Goal: Task Accomplishment & Management: Manage account settings

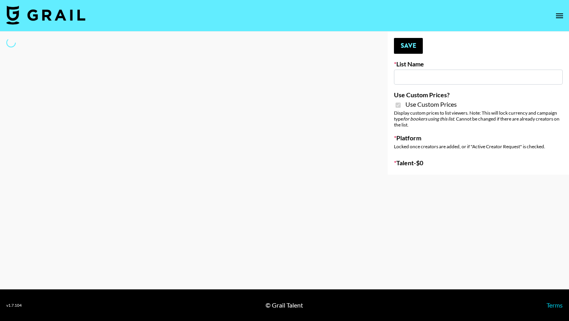
type input "FlexiSpot (Japanese Joinery Bed)"
checkbox input "true"
select select "Brand"
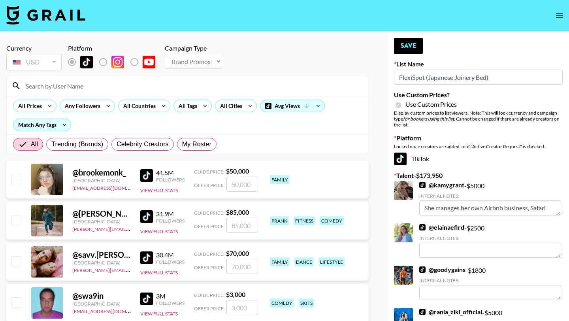
click at [185, 79] on div at bounding box center [188, 86] width 362 height 21
click at [158, 76] on div at bounding box center [188, 86] width 362 height 21
click at [137, 84] on input at bounding box center [192, 85] width 343 height 13
type input "v"
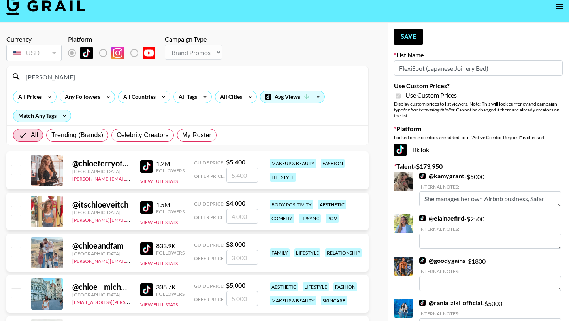
scroll to position [11, 0]
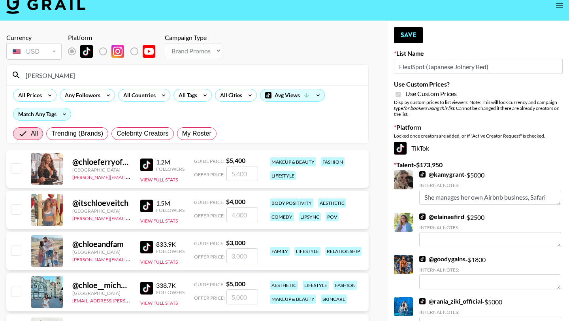
type input "chloe"
click at [17, 248] on input "checkbox" at bounding box center [15, 250] width 9 height 9
checkbox input "true"
type input "3000"
click at [403, 42] on button "Save" at bounding box center [408, 35] width 29 height 16
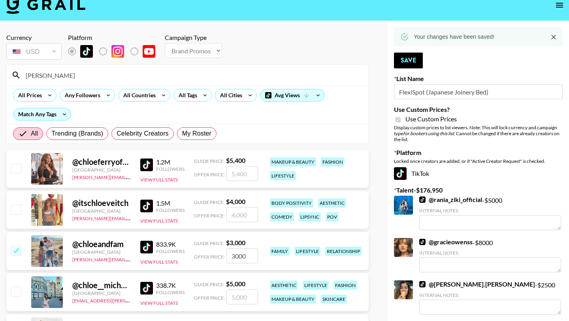
click at [122, 74] on input "chloe" at bounding box center [192, 75] width 343 height 13
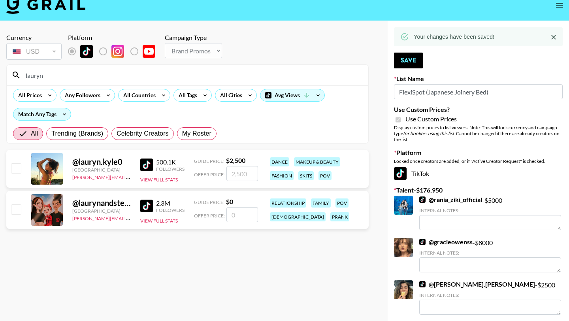
type input "lauryn"
click at [19, 206] on input "checkbox" at bounding box center [15, 208] width 9 height 9
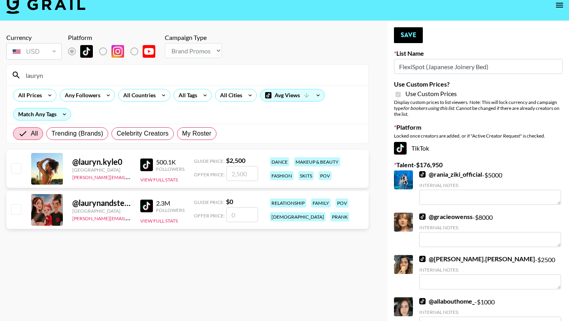
click at [229, 218] on input "number" at bounding box center [243, 214] width 32 height 15
checkbox input "true"
type input "3000"
click at [418, 32] on button "Save" at bounding box center [408, 35] width 29 height 16
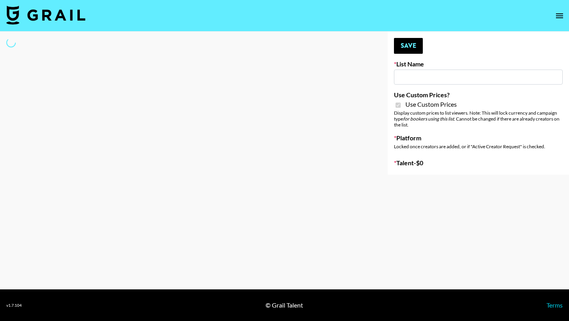
type input "Temu Q4"
checkbox input "true"
select select "Brand"
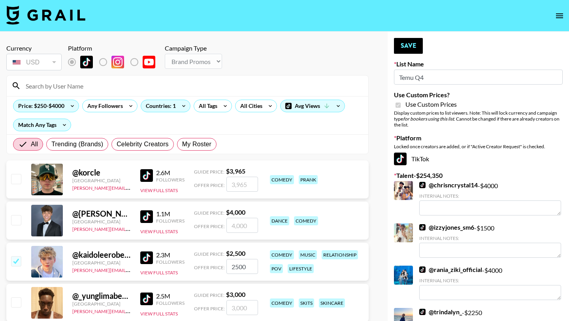
click at [180, 83] on input at bounding box center [192, 85] width 343 height 13
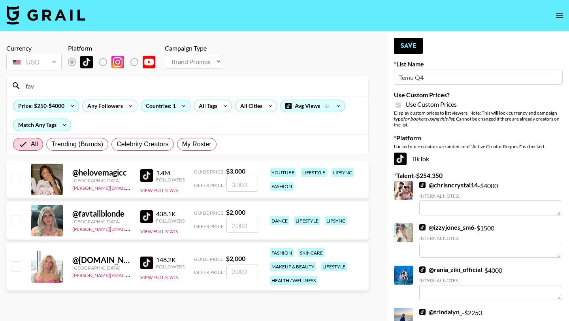
type input "fav"
click at [17, 223] on input "checkbox" at bounding box center [15, 219] width 9 height 9
checkbox input "true"
type input "2000"
click at [90, 90] on input "fav" at bounding box center [192, 85] width 343 height 13
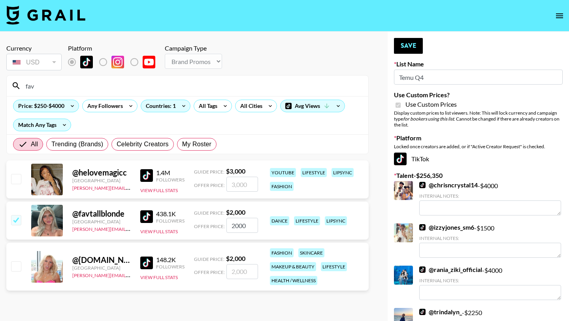
click at [90, 90] on input "fav" at bounding box center [192, 85] width 343 height 13
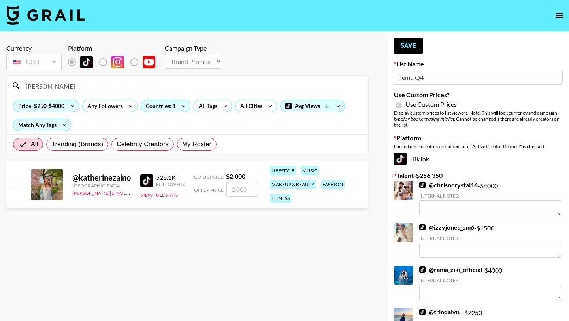
type input "katherin"
click at [240, 193] on input "number" at bounding box center [243, 189] width 32 height 15
checkbox input "true"
type input "4000"
click at [192, 86] on input "katherin" at bounding box center [192, 85] width 343 height 13
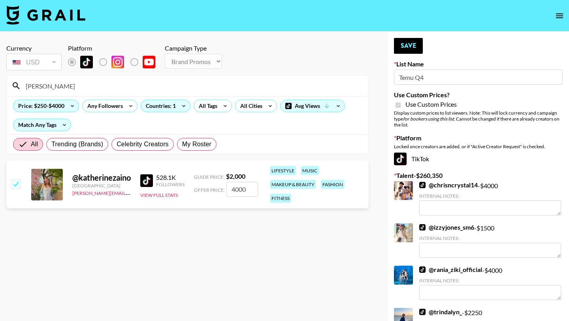
click at [192, 86] on input "katherin" at bounding box center [192, 85] width 343 height 13
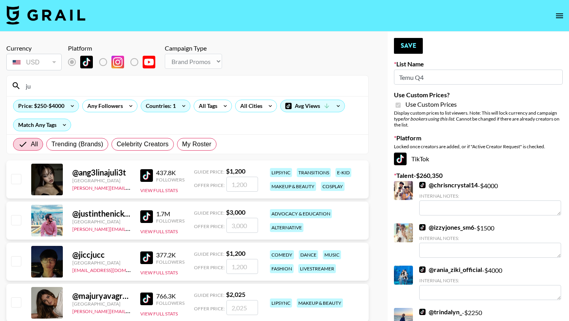
type input "j"
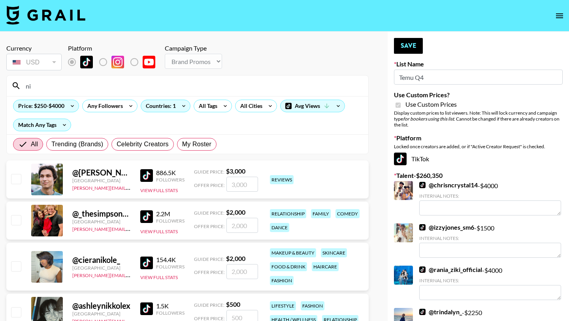
type input "n"
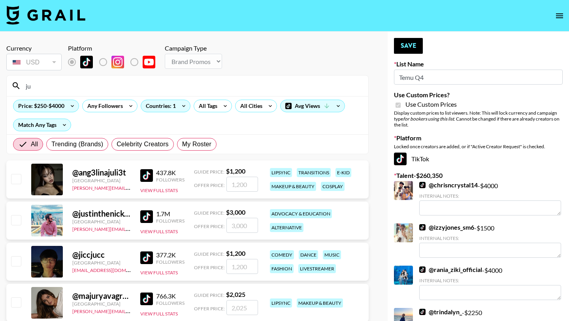
type input "j"
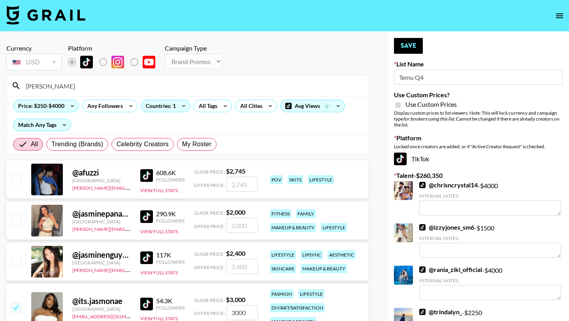
type input "jas"
click at [21, 177] on input "checkbox" at bounding box center [15, 178] width 9 height 9
checkbox input "true"
type input "2745"
click at [82, 88] on input "jas" at bounding box center [192, 85] width 343 height 13
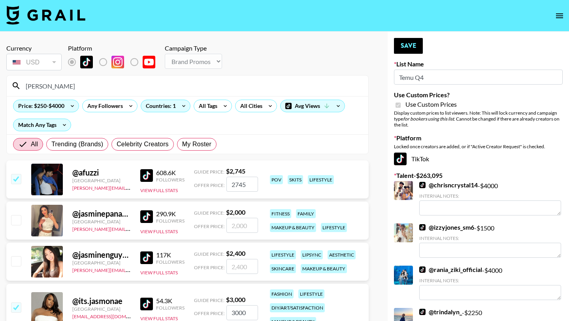
click at [82, 88] on input "jas" at bounding box center [192, 85] width 343 height 13
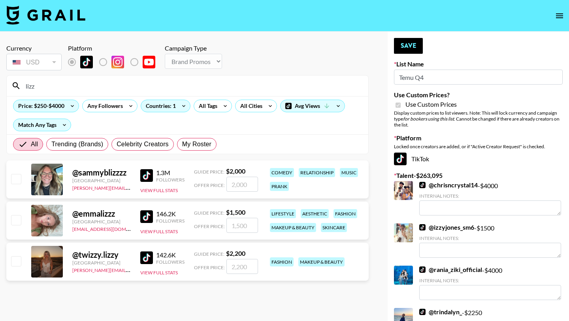
click at [318, 59] on div "Currency USD USD ​ Platform Campaign Type Choose Type... Song Promos Brand Prom…" at bounding box center [187, 58] width 363 height 28
click at [339, 109] on icon at bounding box center [338, 106] width 13 height 12
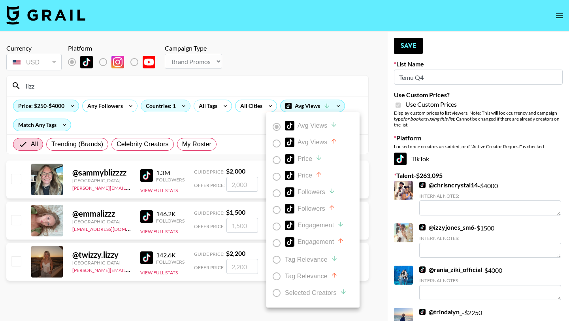
click at [332, 68] on div at bounding box center [284, 160] width 569 height 321
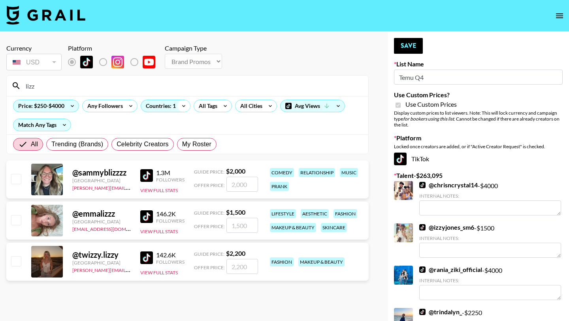
click at [183, 107] on icon at bounding box center [184, 106] width 13 height 12
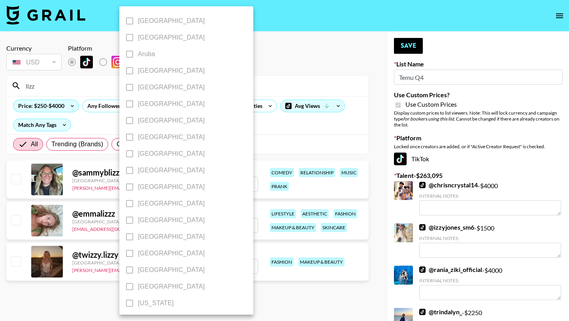
click at [227, 85] on div at bounding box center [284, 160] width 569 height 321
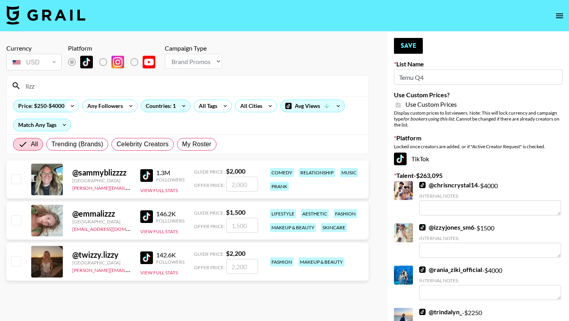
click at [73, 106] on icon at bounding box center [72, 106] width 13 height 12
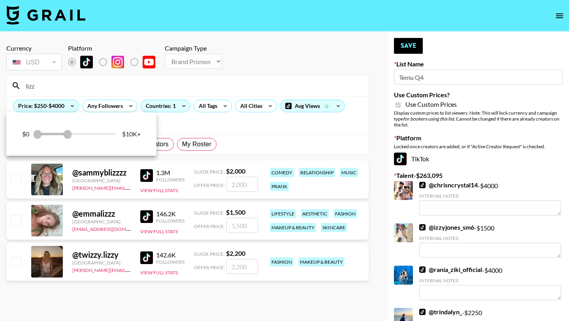
drag, startPoint x: 67, startPoint y: 135, endPoint x: 122, endPoint y: 136, distance: 55.4
click at [123, 135] on div "$0 250 4,000 $10K+" at bounding box center [81, 134] width 119 height 12
click at [218, 129] on div at bounding box center [284, 160] width 569 height 321
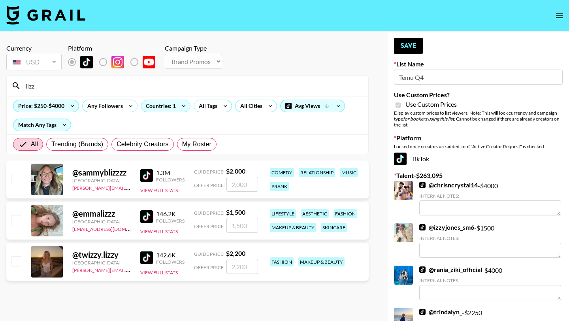
click at [80, 84] on input "lizz" at bounding box center [192, 85] width 343 height 13
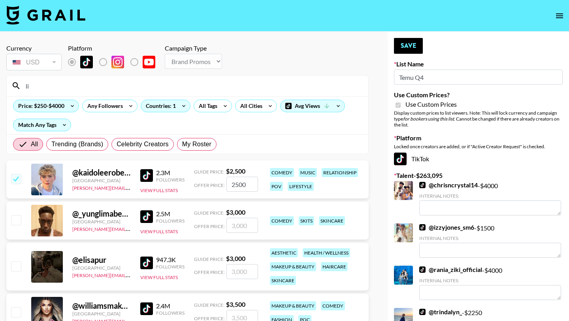
type input "l"
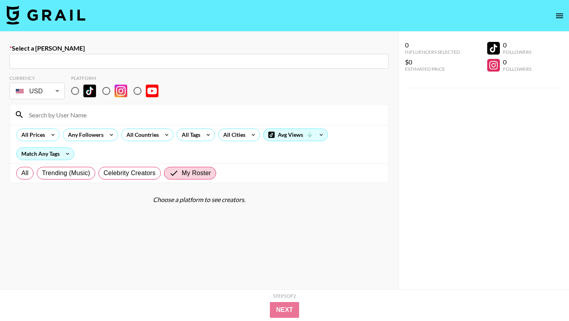
click at [559, 13] on icon "open drawer" at bounding box center [559, 15] width 7 height 5
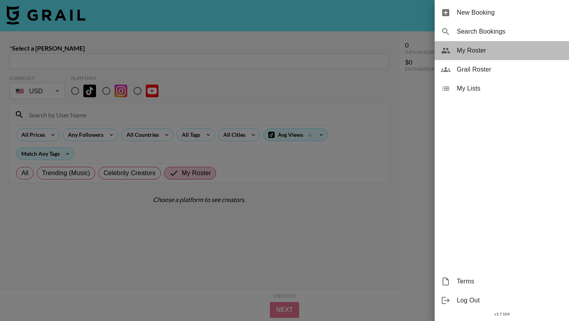
click at [509, 46] on span "My Roster" at bounding box center [510, 50] width 106 height 9
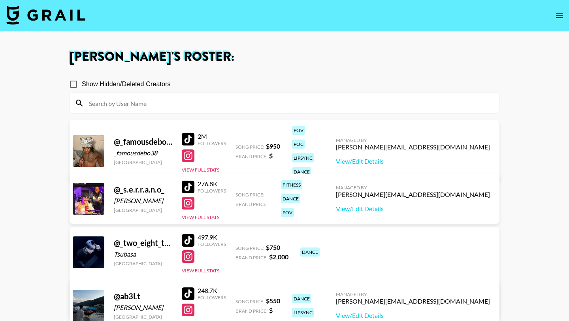
click at [245, 102] on input at bounding box center [289, 103] width 410 height 13
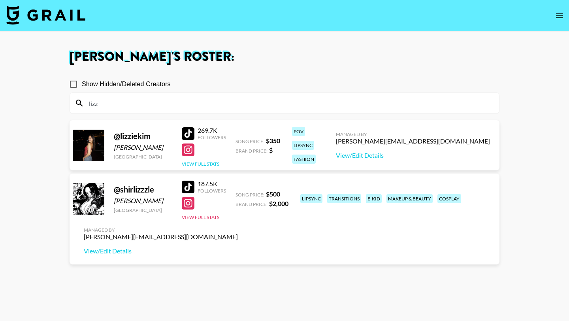
click at [214, 163] on button "View Full Stats" at bounding box center [201, 164] width 38 height 6
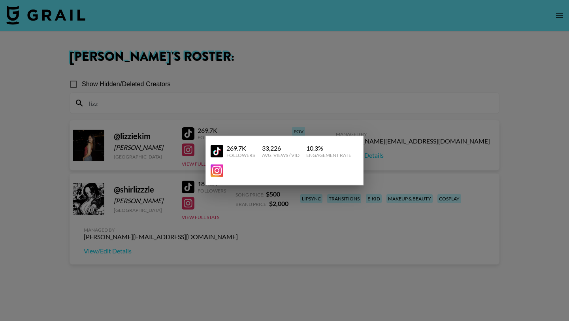
click at [273, 218] on div at bounding box center [284, 160] width 569 height 321
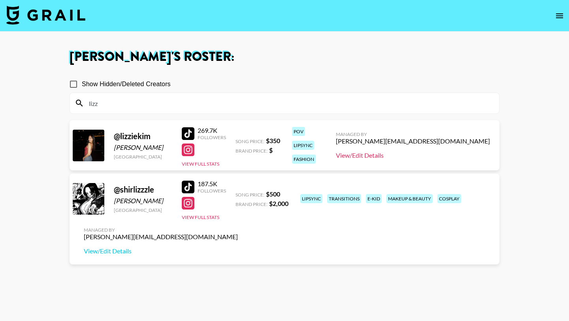
click at [442, 156] on link "View/Edit Details" at bounding box center [413, 155] width 154 height 8
click at [228, 104] on input "lizz" at bounding box center [289, 103] width 410 height 13
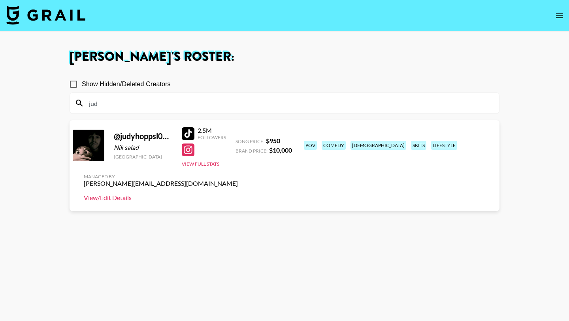
type input "jud"
click at [238, 194] on link "View/Edit Details" at bounding box center [161, 198] width 154 height 8
click at [202, 98] on input "jud" at bounding box center [289, 103] width 410 height 13
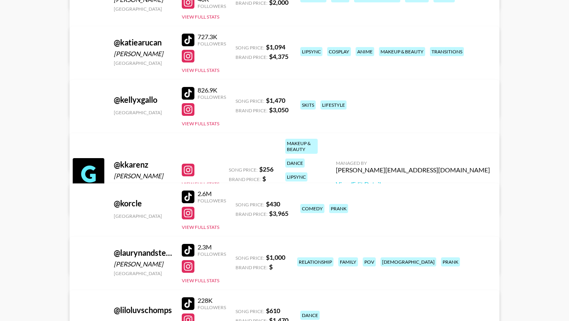
scroll to position [2981, 0]
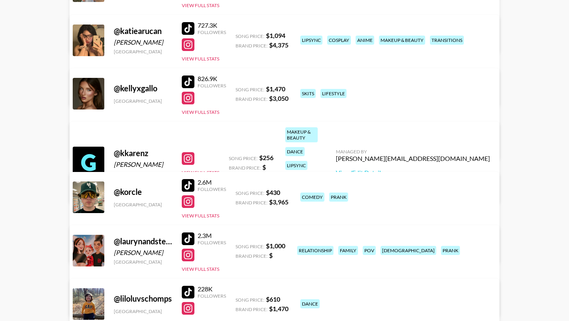
click at [184, 290] on div at bounding box center [188, 292] width 13 height 13
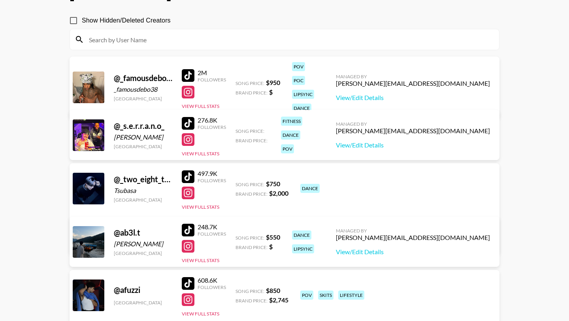
scroll to position [0, 0]
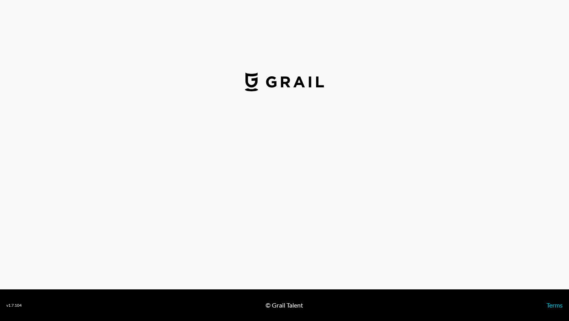
select select "USD"
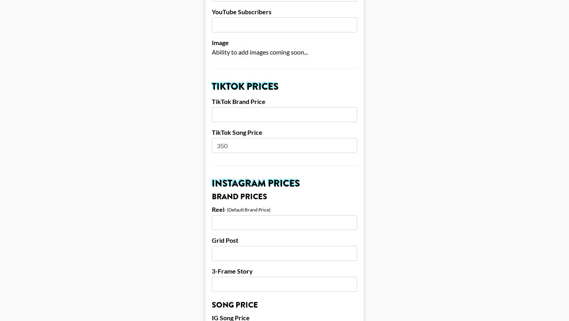
scroll to position [236, 0]
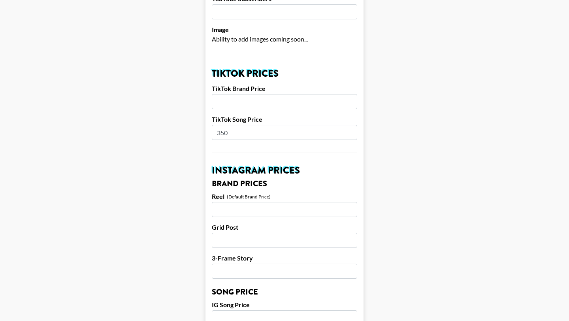
click at [254, 94] on input "number" at bounding box center [285, 101] width 146 height 15
type input "2000"
click at [256, 125] on input "350" at bounding box center [285, 132] width 146 height 15
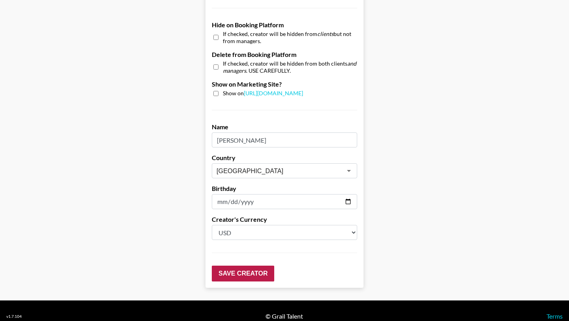
type input "300"
click at [245, 266] on input "Save Creator" at bounding box center [243, 274] width 62 height 16
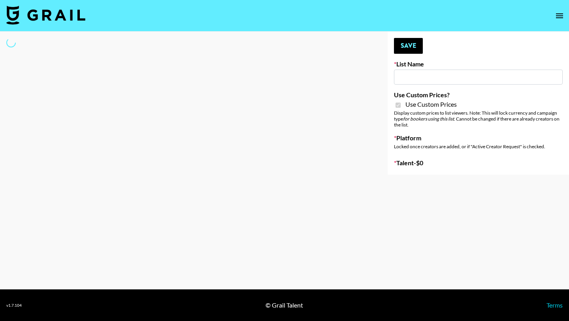
type input "Temu Q4"
checkbox input "true"
select select "Brand"
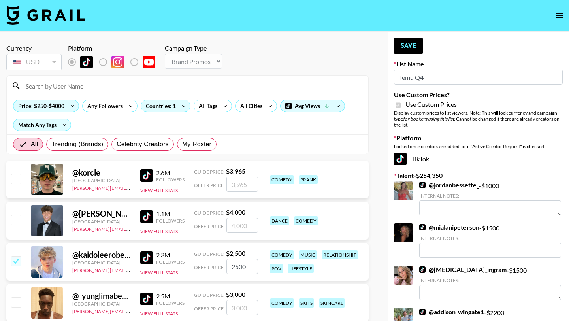
click at [73, 94] on div at bounding box center [188, 86] width 362 height 21
click at [68, 89] on input at bounding box center [192, 85] width 343 height 13
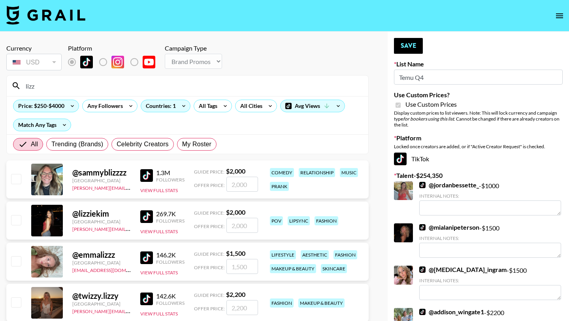
type input "lizz"
click at [15, 219] on input "checkbox" at bounding box center [15, 219] width 9 height 9
checkbox input "true"
type input "2000"
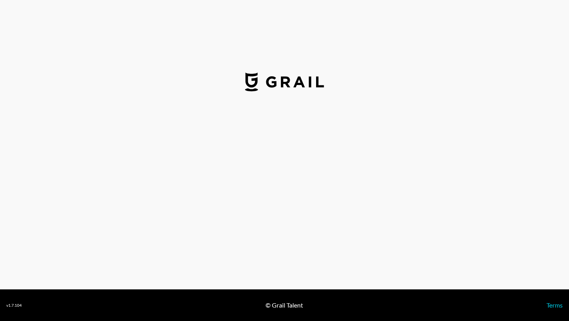
select select "USD"
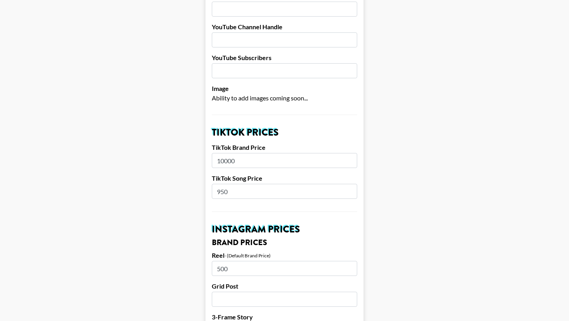
scroll to position [179, 0]
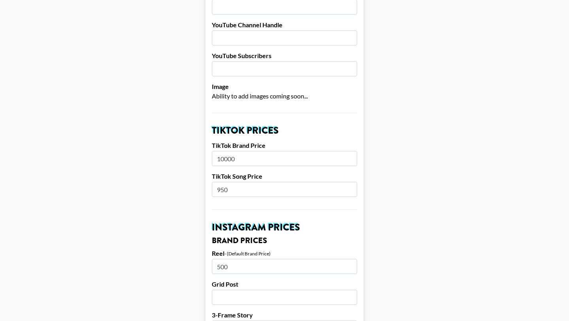
drag, startPoint x: 251, startPoint y: 151, endPoint x: 131, endPoint y: 151, distance: 119.8
click at [220, 151] on input "10000" at bounding box center [285, 158] width 146 height 15
click at [221, 151] on input "7000" at bounding box center [285, 158] width 146 height 15
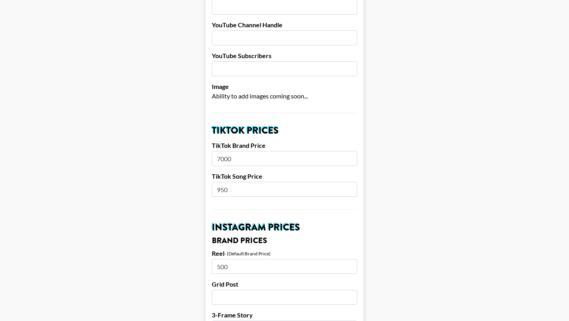
click at [221, 151] on input "7000" at bounding box center [285, 158] width 146 height 15
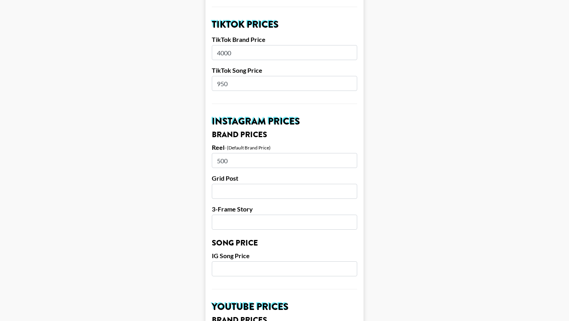
scroll to position [245, 0]
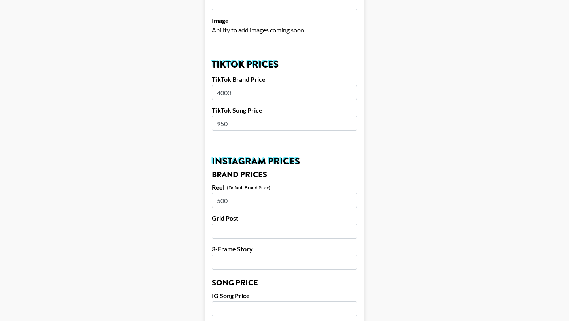
type input "4000"
drag, startPoint x: 228, startPoint y: 109, endPoint x: 155, endPoint y: 98, distance: 73.9
click at [155, 98] on main "Airtable ID: recEt7FPSV0eYhjFF Manager(s) [PERSON_NAME][EMAIL_ADDRESS][DOMAIN_N…" at bounding box center [284, 296] width 557 height 995
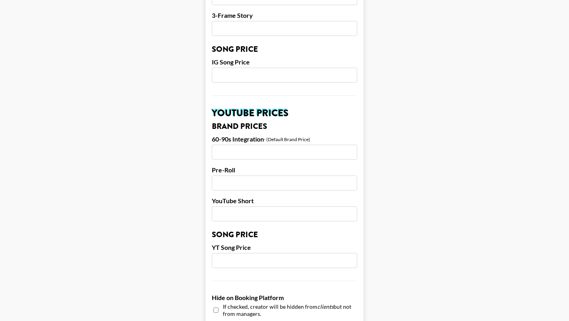
scroll to position [752, 0]
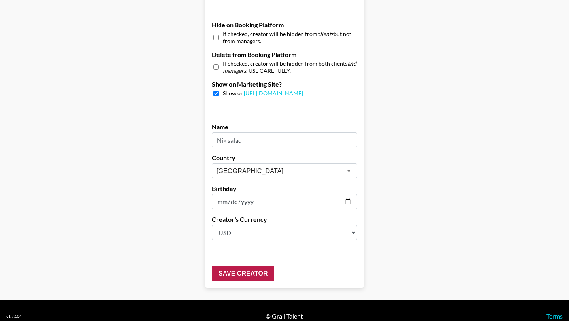
type input "750"
click at [232, 266] on input "Save Creator" at bounding box center [243, 274] width 62 height 16
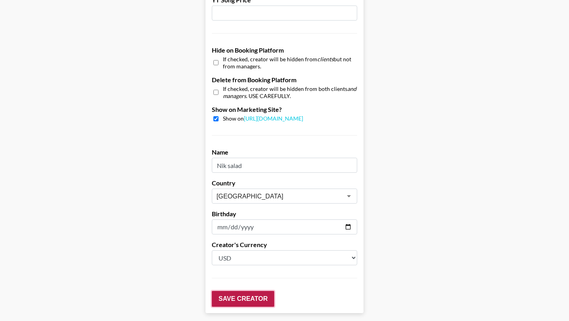
scroll to position [777, 0]
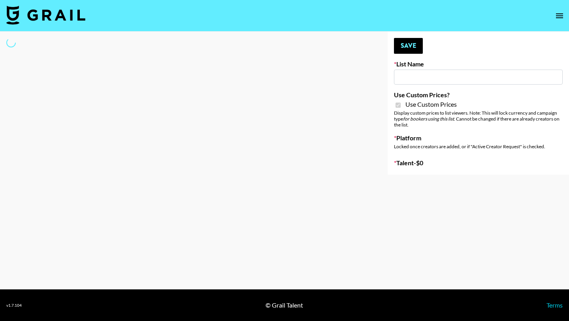
type input "Temu Q4"
checkbox input "true"
select select "Brand"
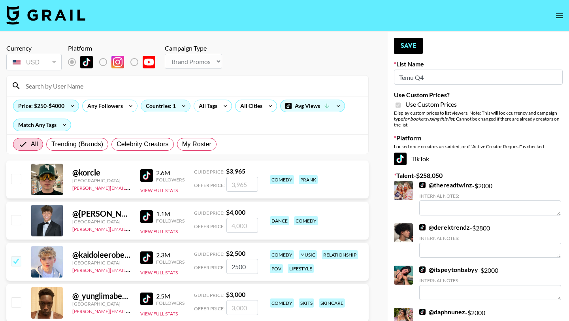
click at [89, 89] on input at bounding box center [192, 85] width 343 height 13
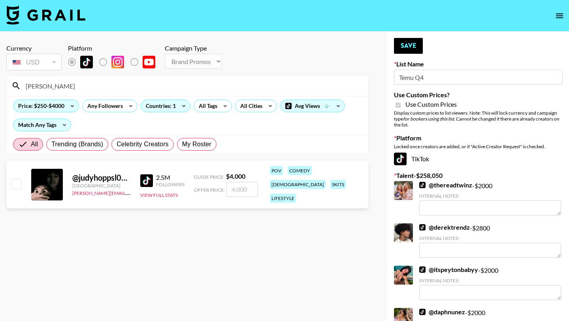
type input "judy"
click at [15, 180] on input "checkbox" at bounding box center [15, 183] width 9 height 9
checkbox input "true"
type input "4000"
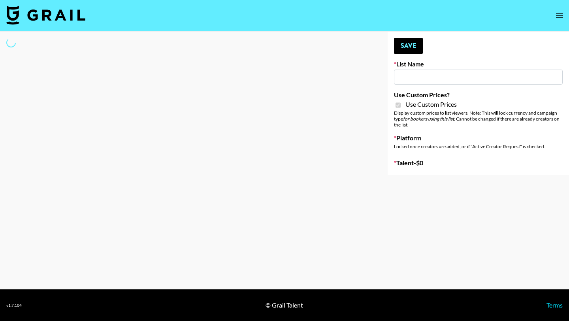
type input "Nourish"
checkbox input "true"
select select "Brand"
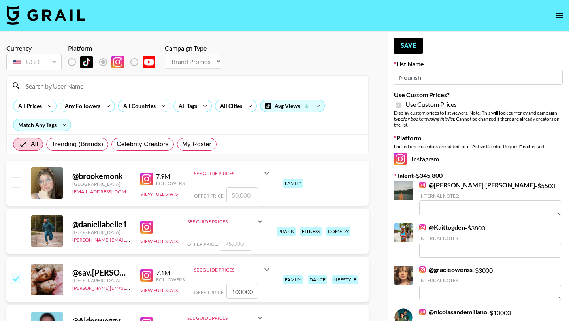
click at [188, 86] on input at bounding box center [192, 85] width 343 height 13
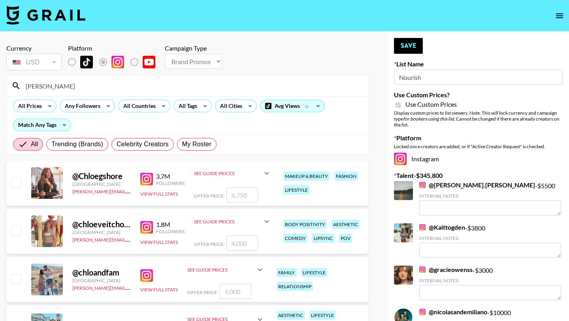
type input "chloe"
click at [243, 288] on input "number" at bounding box center [236, 291] width 32 height 15
checkbox input "true"
type input "3000"
click at [185, 83] on input "chloe" at bounding box center [192, 85] width 343 height 13
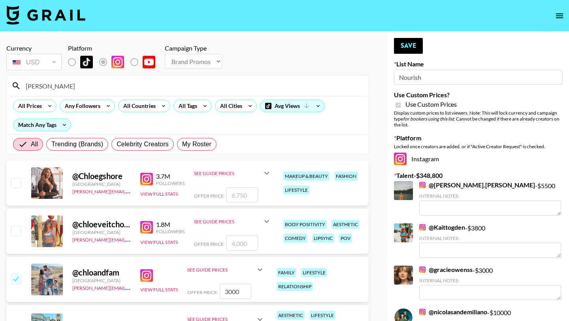
click at [185, 83] on input "chloe" at bounding box center [192, 85] width 343 height 13
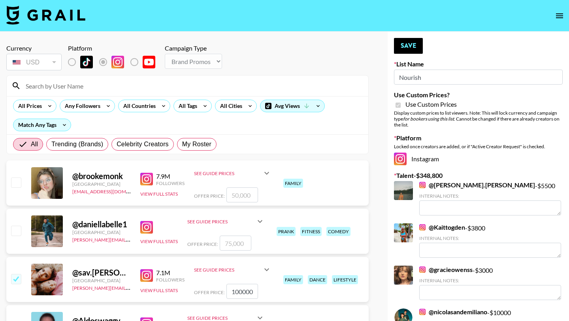
click at [181, 85] on input at bounding box center [192, 85] width 343 height 13
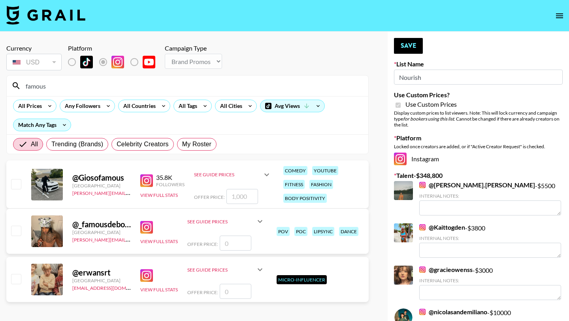
type input "famous"
click at [231, 242] on input "number" at bounding box center [236, 243] width 32 height 15
checkbox input "true"
type input "7000"
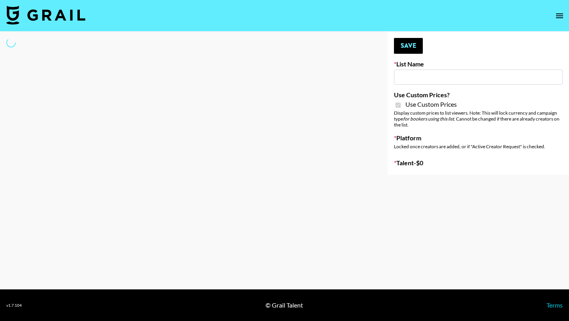
type input "Temu Q4"
checkbox input "true"
select select "Brand"
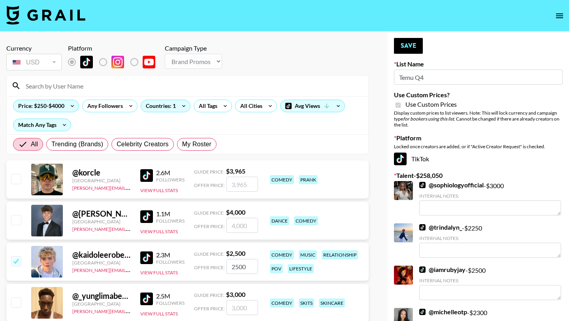
click at [150, 85] on input at bounding box center [192, 85] width 343 height 13
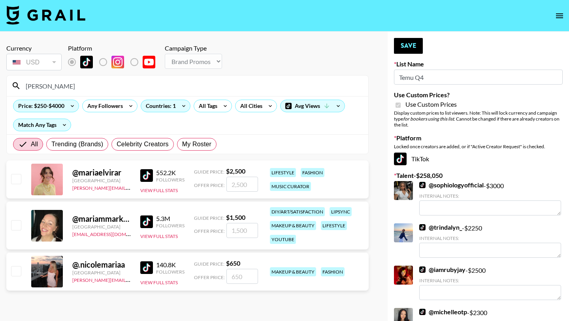
type input "maria"
click at [250, 185] on input "number" at bounding box center [243, 184] width 32 height 15
click at [19, 175] on input "checkbox" at bounding box center [15, 178] width 9 height 9
checkbox input "true"
type input "2500"
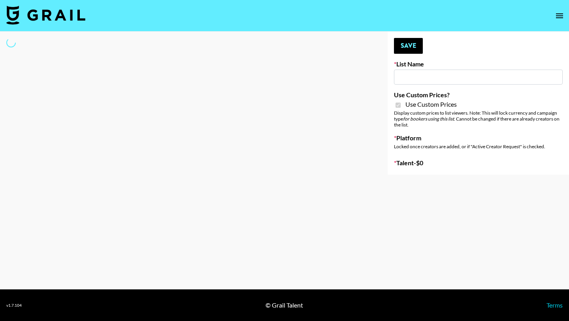
type input "Temu Q4"
checkbox input "true"
select select "Brand"
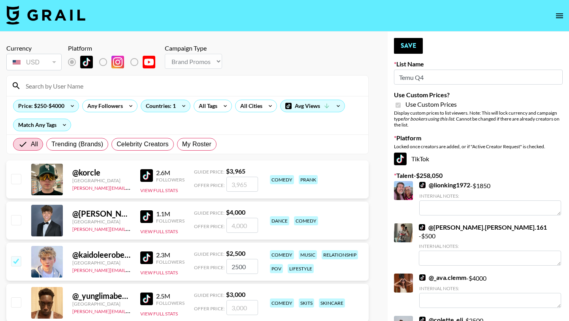
click at [173, 89] on input at bounding box center [192, 85] width 343 height 13
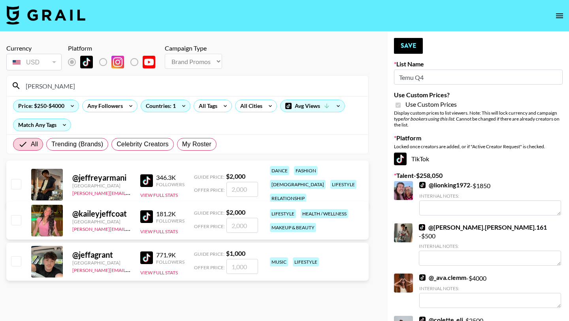
type input "[PERSON_NAME]"
click at [14, 261] on input "checkbox" at bounding box center [15, 260] width 9 height 9
checkbox input "true"
type input "1000"
